Goal: Navigation & Orientation: Find specific page/section

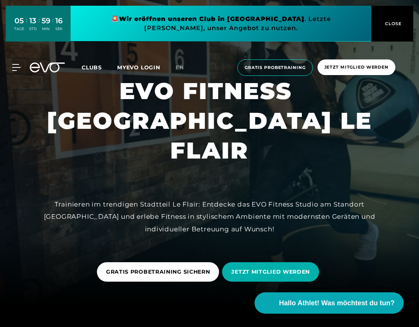
scroll to position [22, 0]
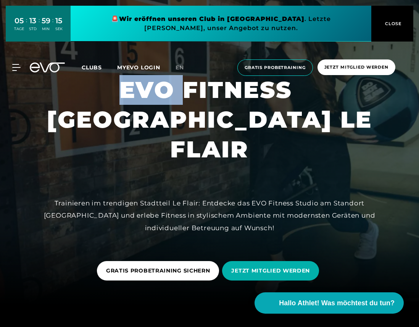
drag, startPoint x: 188, startPoint y: 117, endPoint x: 86, endPoint y: 117, distance: 102.2
click at [86, 117] on h1 "EVO FITNESS [GEOGRAPHIC_DATA] LE FLAIR" at bounding box center [209, 119] width 406 height 89
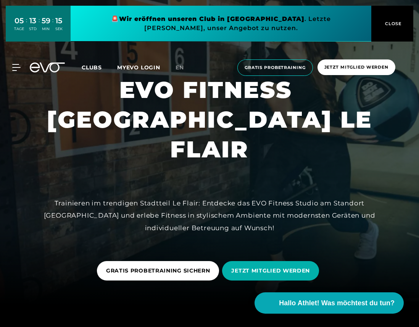
click at [187, 120] on h1 "EVO FITNESS [GEOGRAPHIC_DATA] LE FLAIR" at bounding box center [209, 119] width 406 height 89
drag, startPoint x: 127, startPoint y: 117, endPoint x: 275, endPoint y: 184, distance: 162.1
click at [275, 184] on div "EVO FITNESS [GEOGRAPHIC_DATA] LE FLAIR Trainieren im trendigen Stadtteil Le Fla…" at bounding box center [209, 141] width 419 height 327
click at [275, 184] on div at bounding box center [209, 141] width 419 height 327
click at [277, 178] on div at bounding box center [209, 141] width 419 height 327
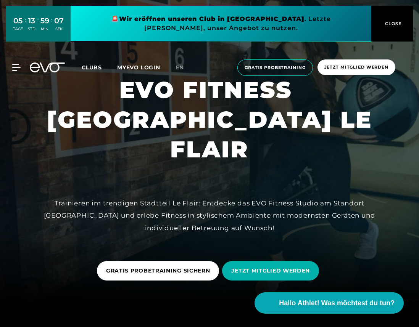
drag, startPoint x: 277, startPoint y: 178, endPoint x: 309, endPoint y: 178, distance: 32.4
click at [309, 178] on div at bounding box center [209, 141] width 419 height 327
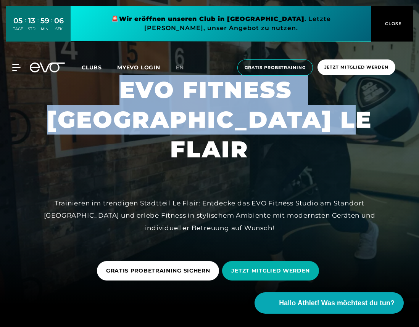
drag, startPoint x: 357, startPoint y: 162, endPoint x: 115, endPoint y: 90, distance: 252.2
click at [114, 91] on div "EVO FITNESS [GEOGRAPHIC_DATA] LE FLAIR Trainieren im trendigen Stadtteil Le Fla…" at bounding box center [209, 141] width 419 height 327
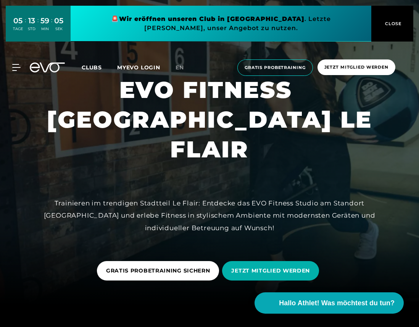
click at [118, 116] on h1 "EVO FITNESS [GEOGRAPHIC_DATA] LE FLAIR" at bounding box center [209, 119] width 406 height 89
drag, startPoint x: 121, startPoint y: 116, endPoint x: 375, endPoint y: 173, distance: 260.2
click at [375, 173] on div "EVO FITNESS [GEOGRAPHIC_DATA] LE FLAIR Trainieren im trendigen Stadtteil Le Fla…" at bounding box center [209, 141] width 419 height 327
click at [375, 173] on div at bounding box center [209, 141] width 419 height 327
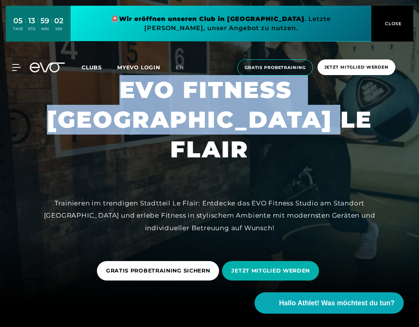
drag, startPoint x: 363, startPoint y: 158, endPoint x: 345, endPoint y: 150, distance: 20.1
click at [345, 149] on div "EVO FITNESS [GEOGRAPHIC_DATA] LE FLAIR Trainieren im trendigen Stadtteil Le Fla…" at bounding box center [209, 141] width 419 height 327
click at [345, 150] on h1 "EVO FITNESS [GEOGRAPHIC_DATA] LE FLAIR" at bounding box center [209, 119] width 406 height 89
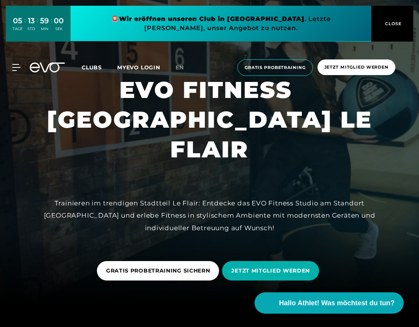
drag, startPoint x: 362, startPoint y: 154, endPoint x: 169, endPoint y: 180, distance: 194.6
click at [169, 180] on div at bounding box center [209, 141] width 419 height 327
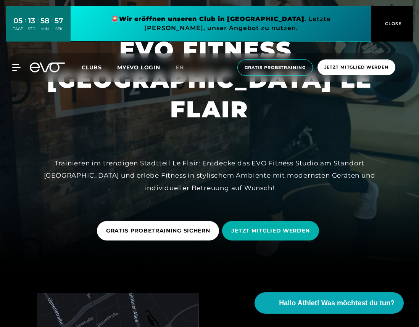
scroll to position [61, 0]
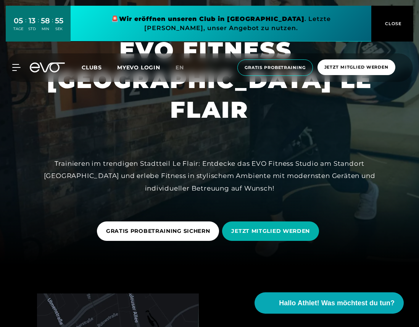
drag, startPoint x: 50, startPoint y: 154, endPoint x: 319, endPoint y: 200, distance: 273.1
click at [318, 200] on div at bounding box center [209, 102] width 419 height 327
drag, startPoint x: 286, startPoint y: 189, endPoint x: 201, endPoint y: 181, distance: 85.4
click at [202, 181] on div "Trainieren im trendigen Stadtteil Le Flair: Entdecke das EVO Fitness Studio am …" at bounding box center [209, 175] width 343 height 37
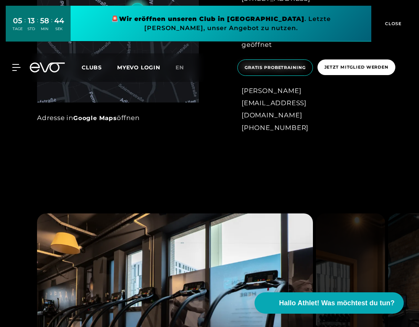
scroll to position [487, 0]
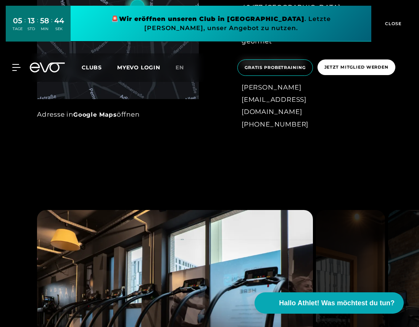
click at [394, 17] on button "CLOSE" at bounding box center [392, 24] width 42 height 36
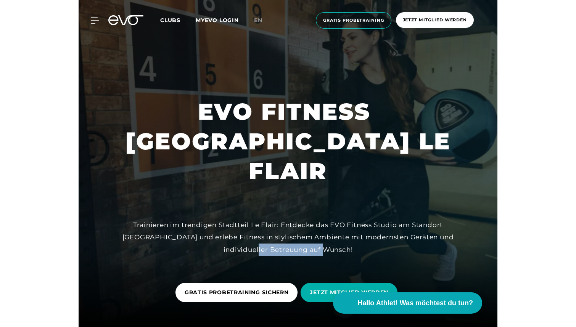
scroll to position [0, 0]
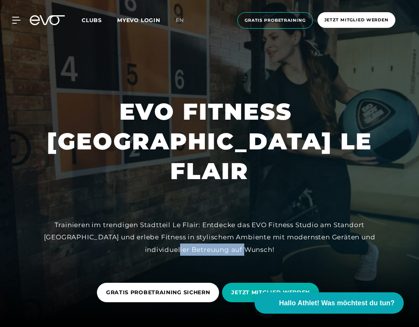
click at [130, 20] on link "MYEVO LOGIN" at bounding box center [138, 20] width 43 height 7
